Goal: Task Accomplishment & Management: Manage account settings

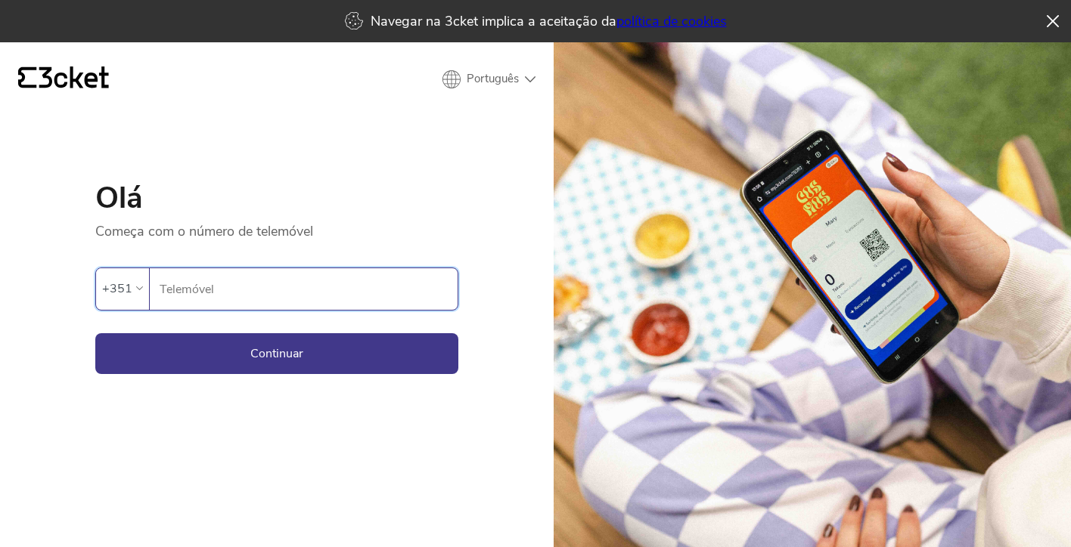
click at [206, 299] on input "Telemóvel" at bounding box center [308, 289] width 299 height 42
type input "962588603"
click at [270, 345] on button "Continuar" at bounding box center [276, 353] width 363 height 41
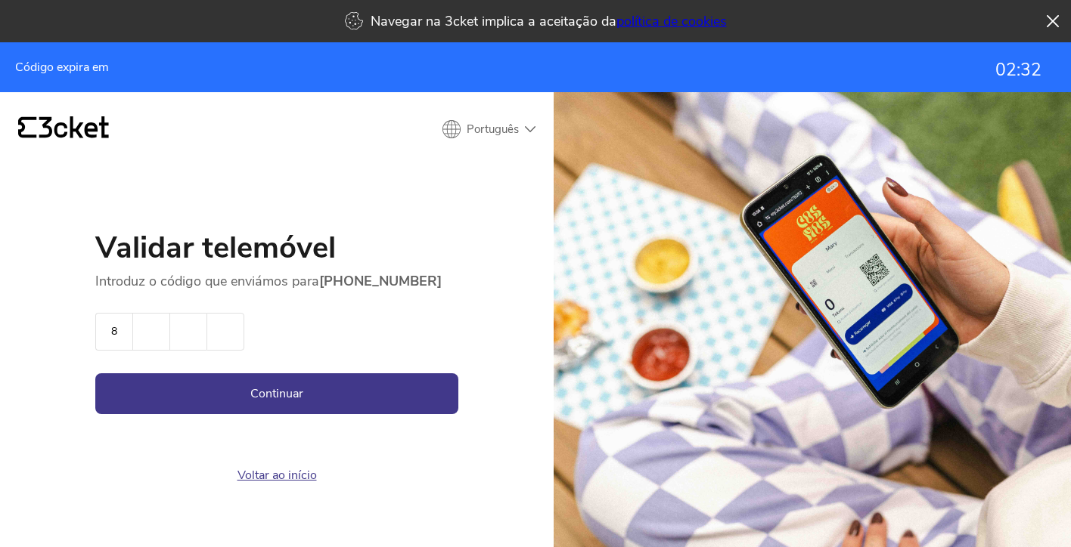
type input "8"
type input "1"
type input "4"
type input "3"
click at [309, 392] on button "Continuar" at bounding box center [276, 394] width 363 height 41
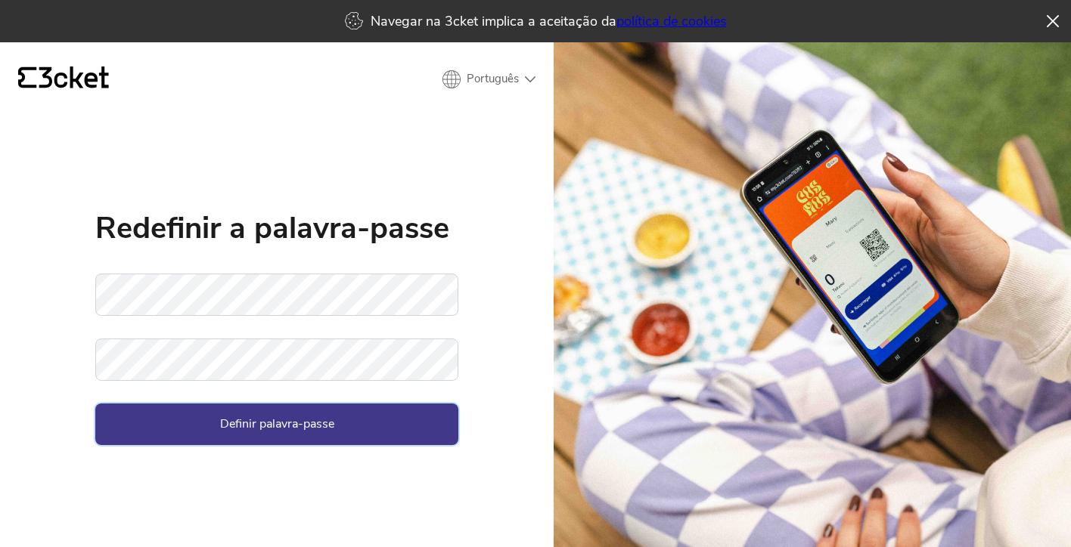
click at [224, 423] on button "Definir palavra-passe" at bounding box center [276, 424] width 363 height 41
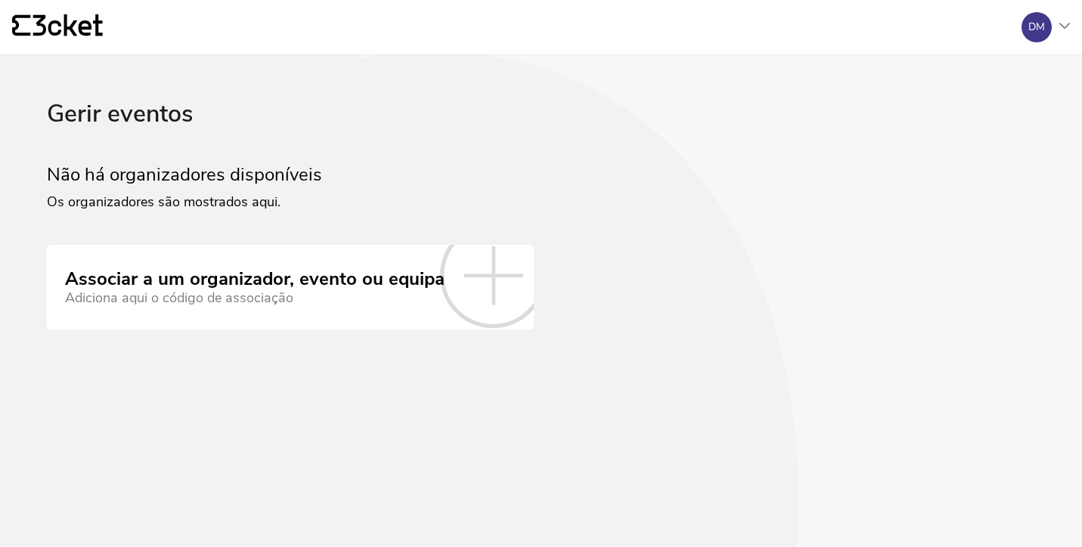
click at [1068, 25] on icon at bounding box center [1064, 26] width 11 height 6
click at [981, 111] on div "Gerir eventos" at bounding box center [996, 109] width 135 height 36
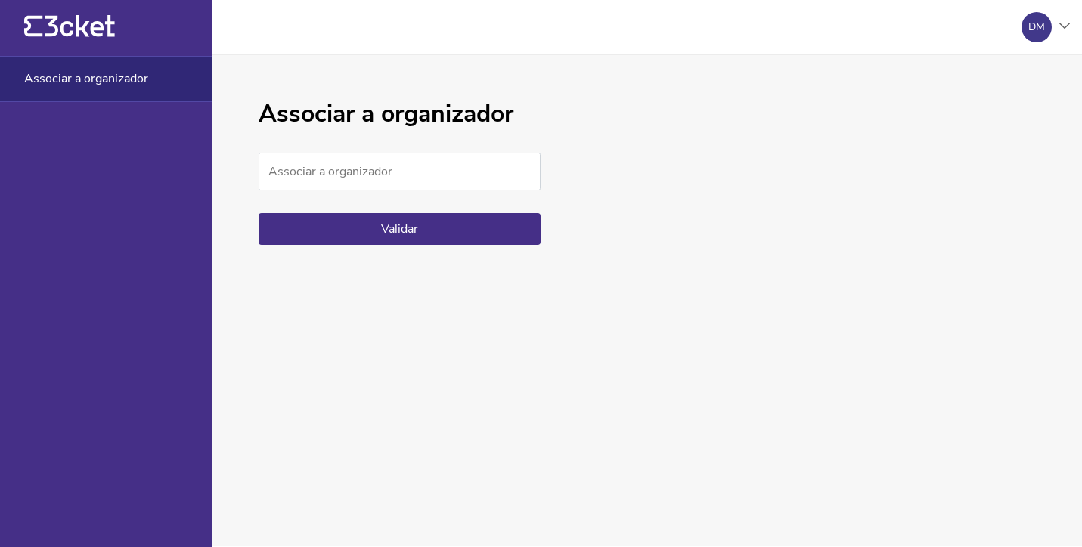
click at [1065, 29] on div at bounding box center [1064, 27] width 11 height 9
click at [1001, 74] on div "A minha conta" at bounding box center [996, 73] width 135 height 36
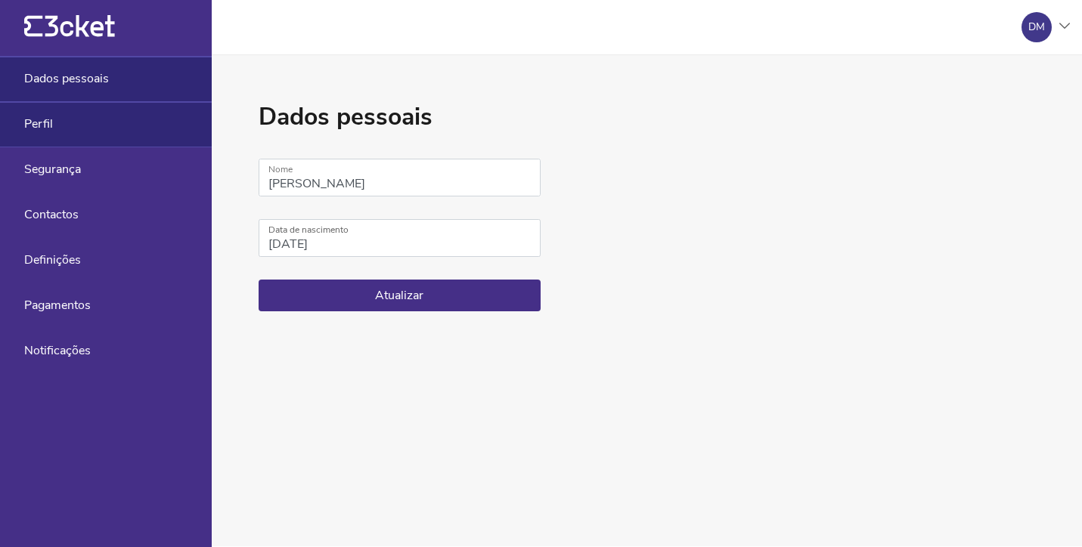
click at [43, 120] on span "Perfil" at bounding box center [38, 124] width 29 height 14
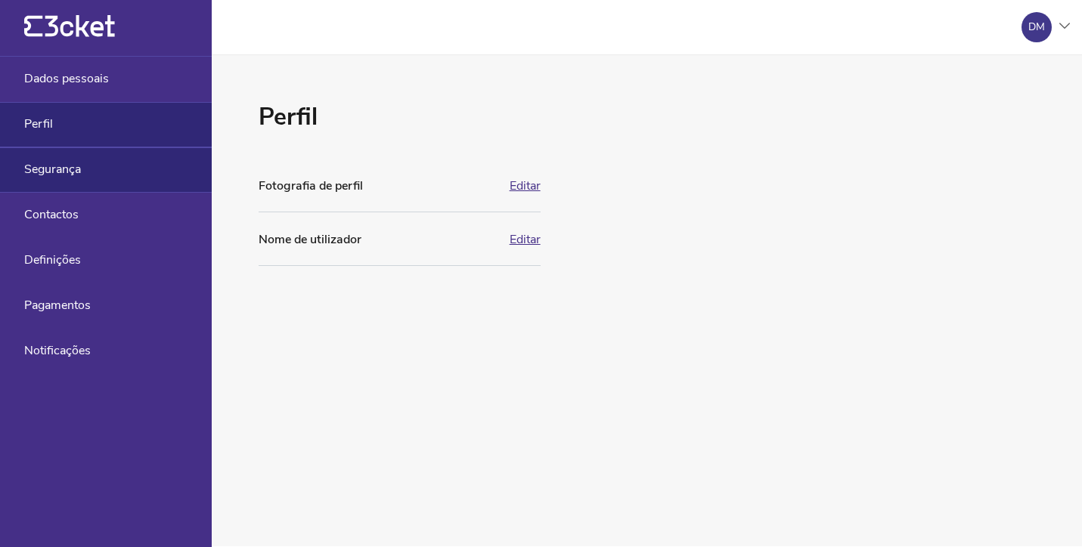
click at [54, 169] on span "Segurança" at bounding box center [52, 170] width 57 height 14
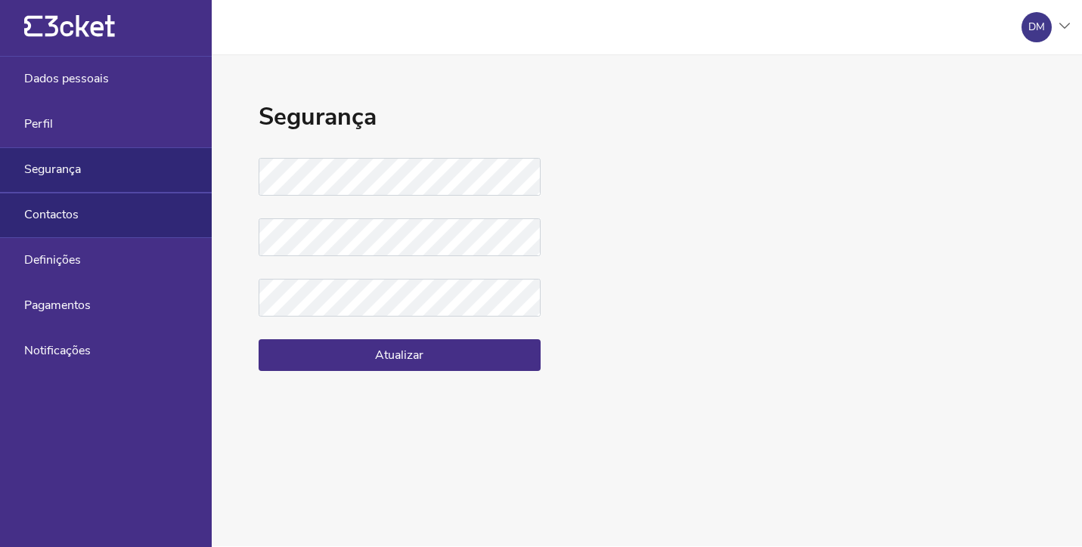
click at [54, 212] on span "Contactos" at bounding box center [51, 215] width 54 height 14
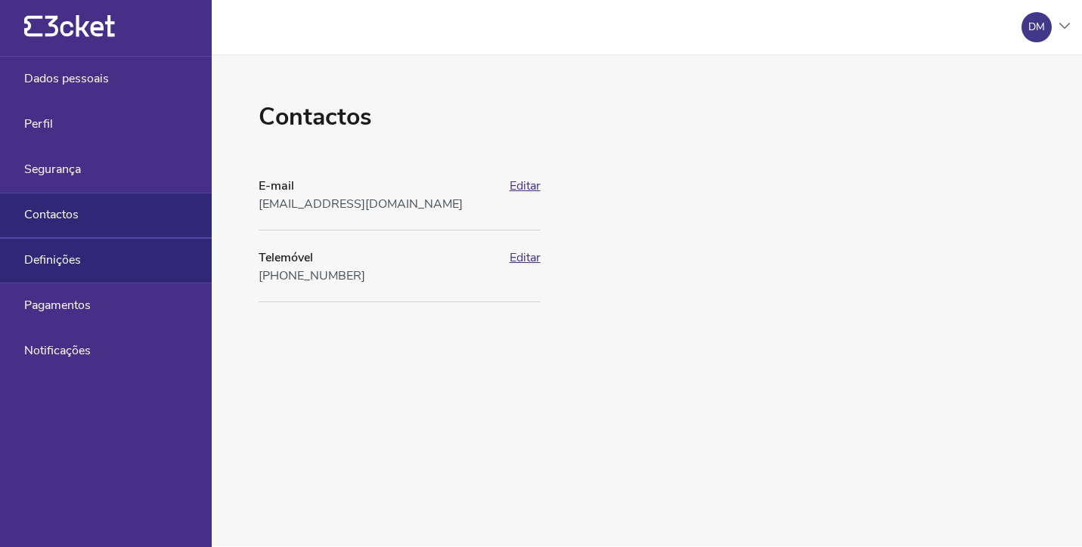
click at [53, 259] on span "Definições" at bounding box center [52, 260] width 57 height 14
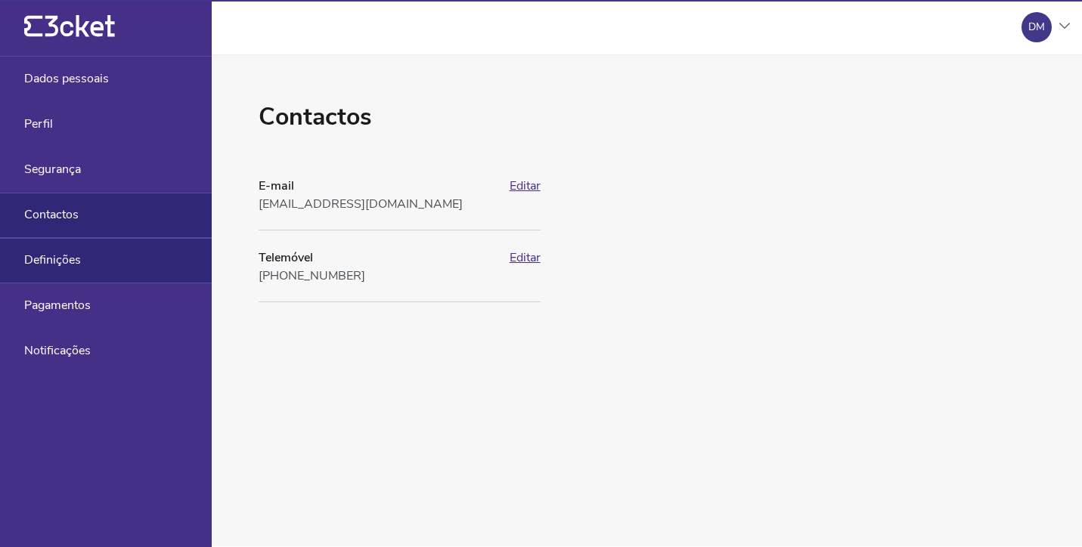
select select "pt_PT"
select select "Europe/[GEOGRAPHIC_DATA]"
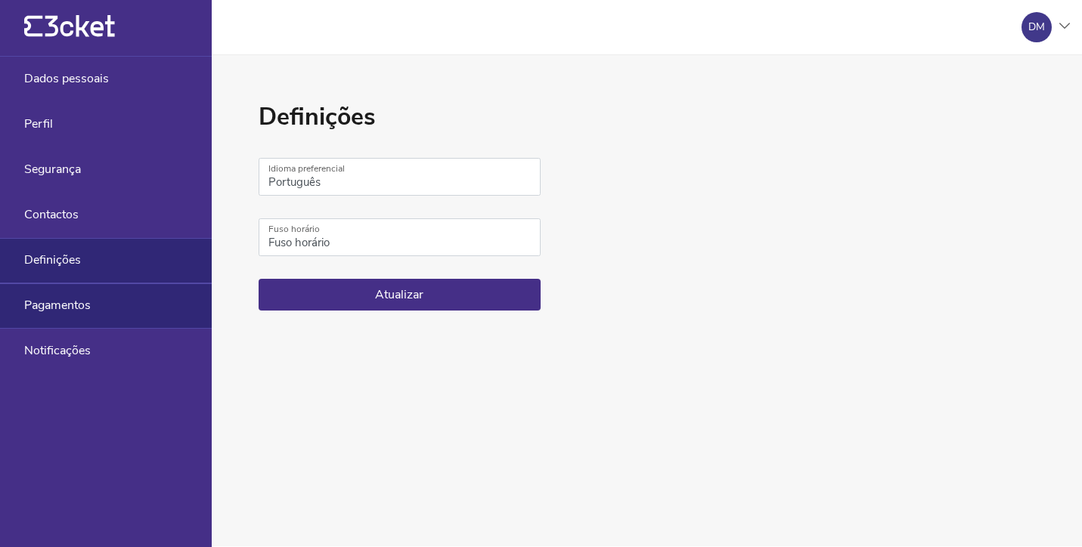
click at [56, 303] on span "Pagamentos" at bounding box center [57, 306] width 67 height 14
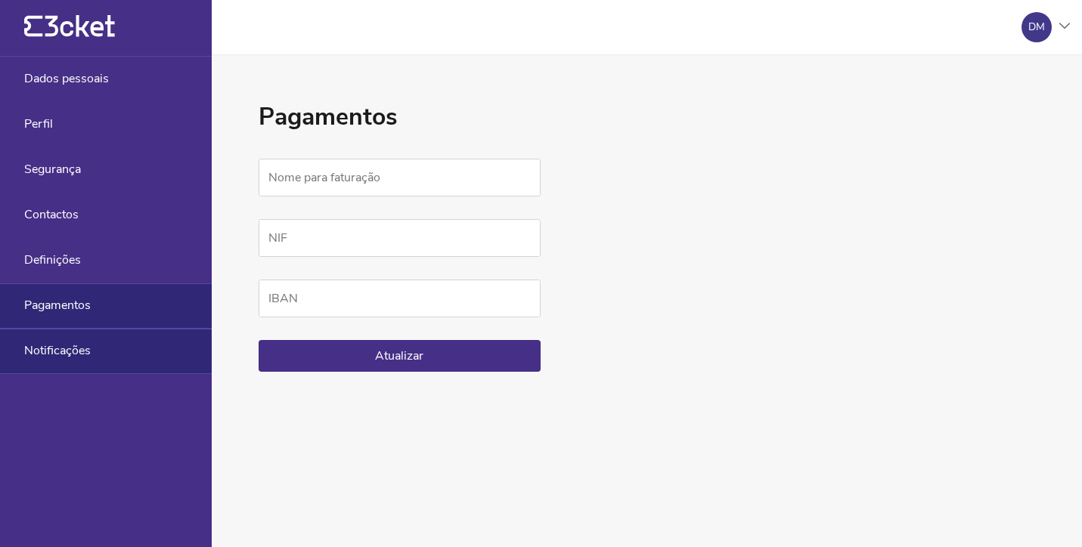
click at [57, 349] on span "Notificações" at bounding box center [57, 351] width 67 height 14
